Goal: Transaction & Acquisition: Purchase product/service

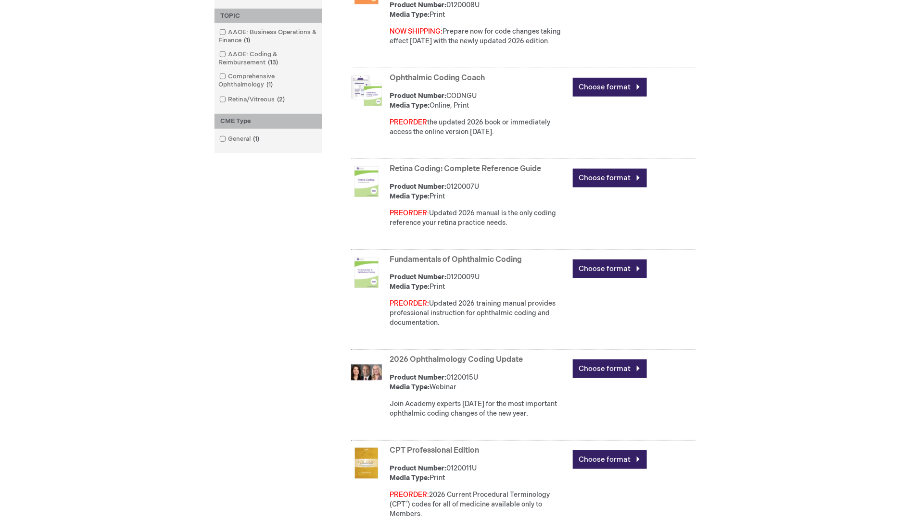
scroll to position [541, 0]
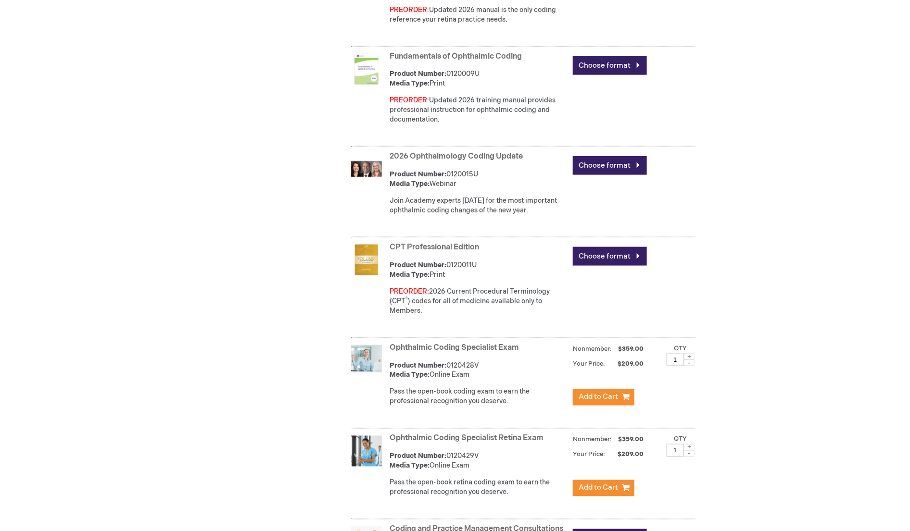
click at [423, 158] on link "2026 Ophthalmology Coding Update" at bounding box center [455, 156] width 133 height 9
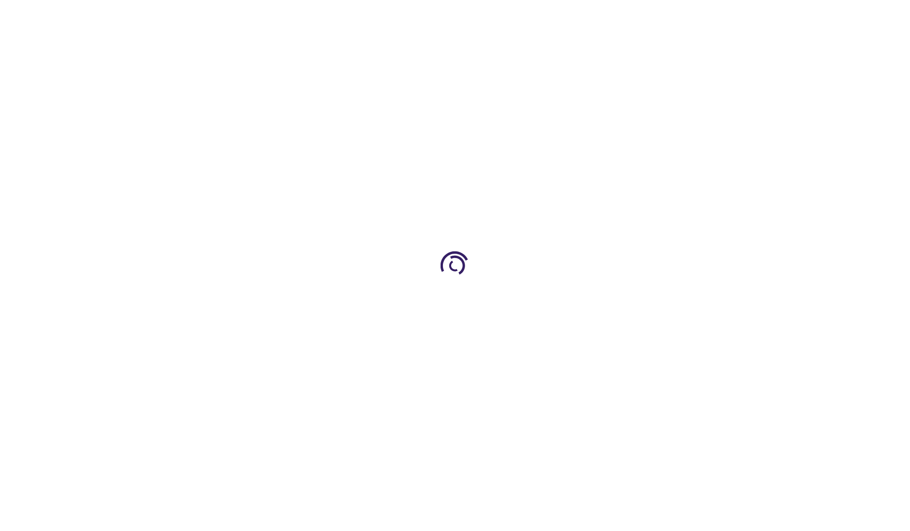
type input "0"
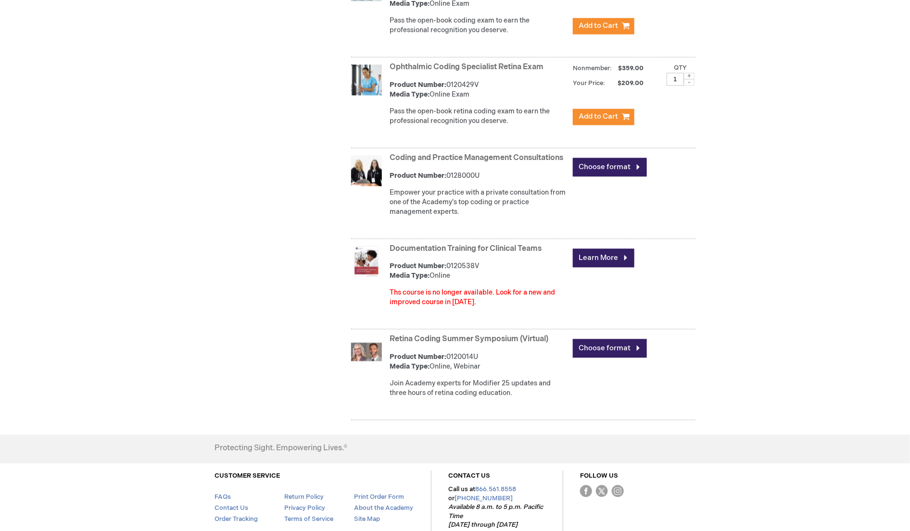
scroll to position [968, 0]
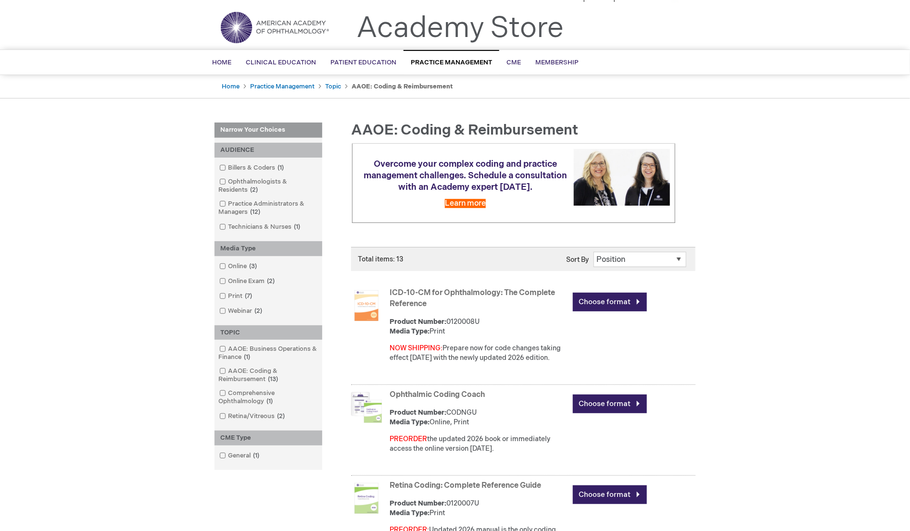
scroll to position [0, 0]
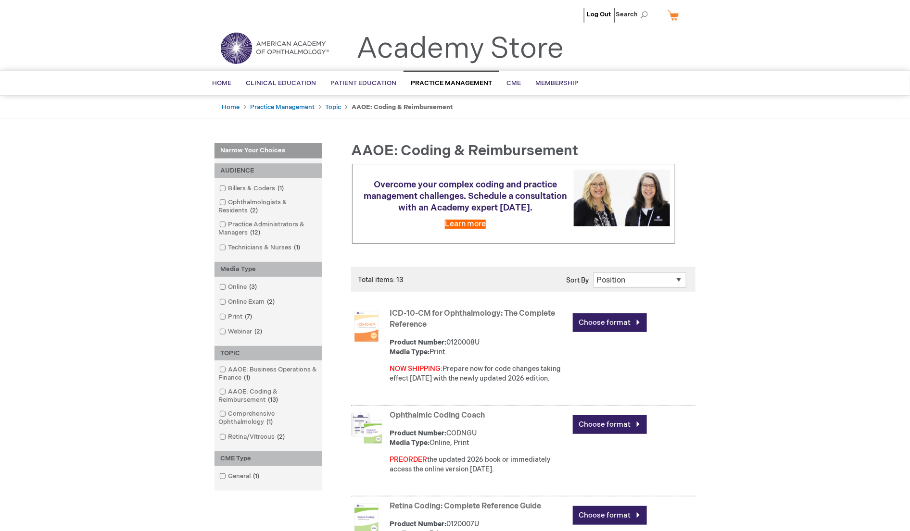
click at [256, 46] on img at bounding box center [274, 48] width 115 height 35
